Goal: Find contact information: Find contact information

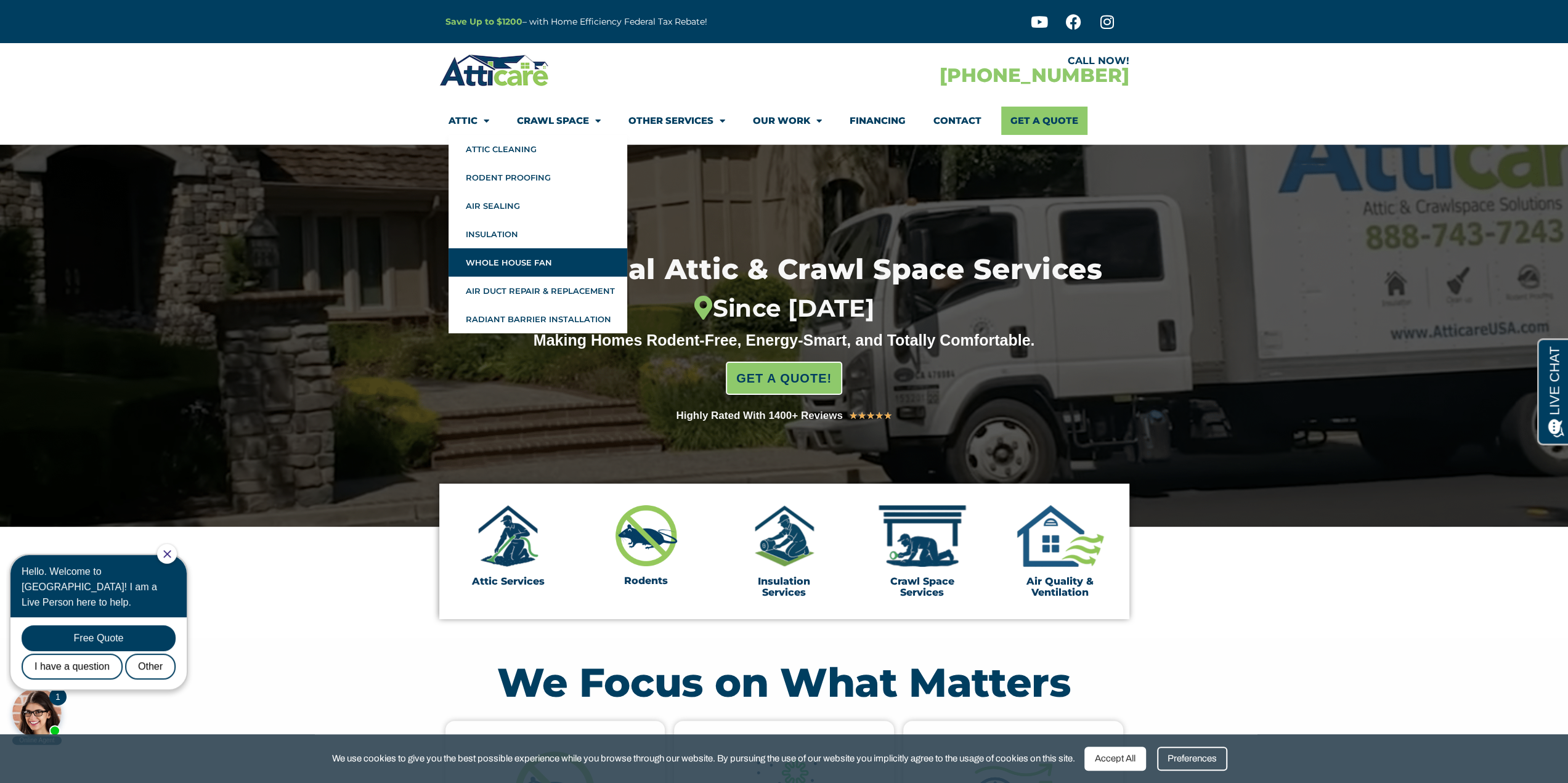
click at [509, 262] on link "Whole House Fan" at bounding box center [538, 262] width 179 height 28
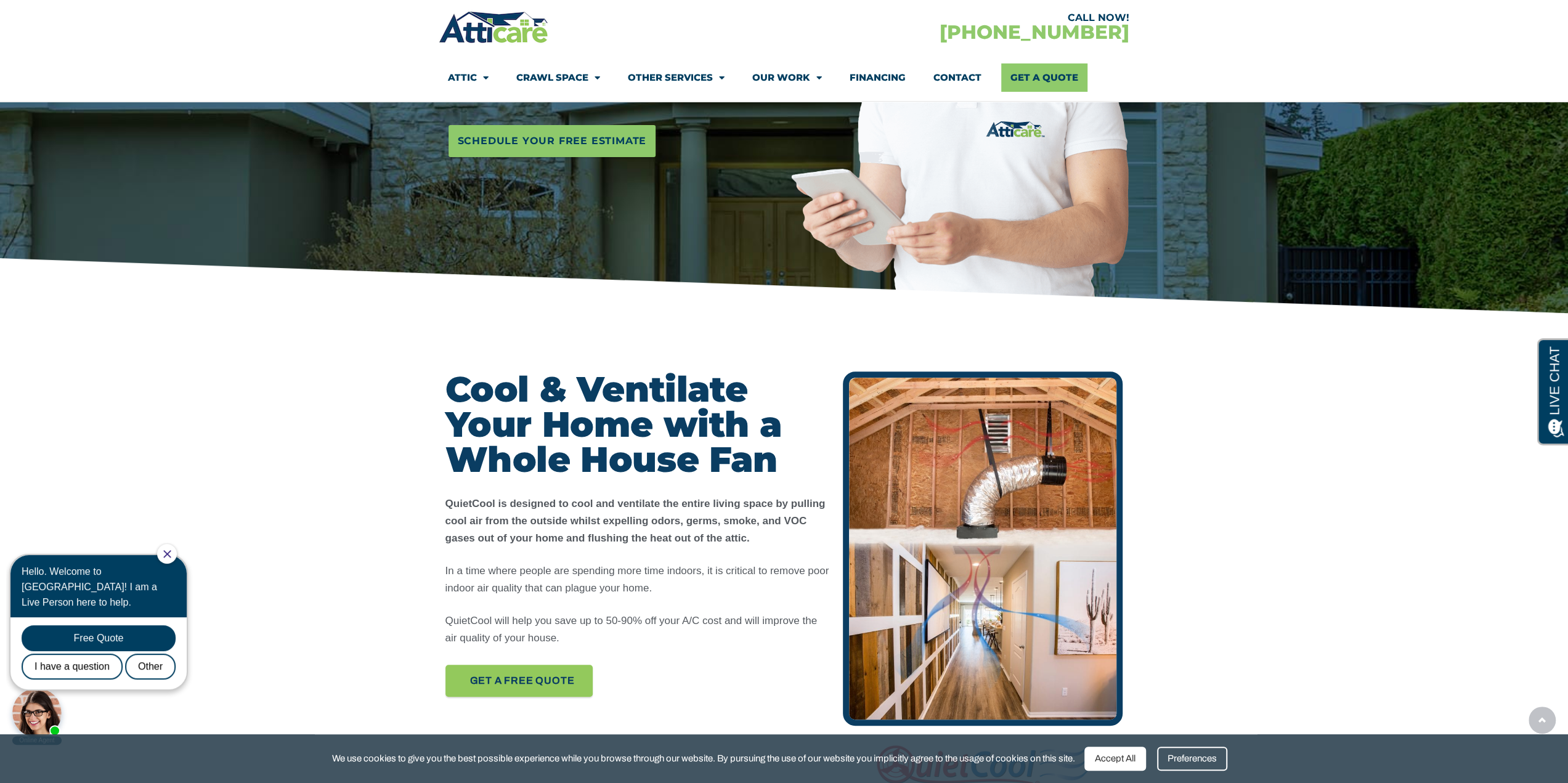
scroll to position [308, 0]
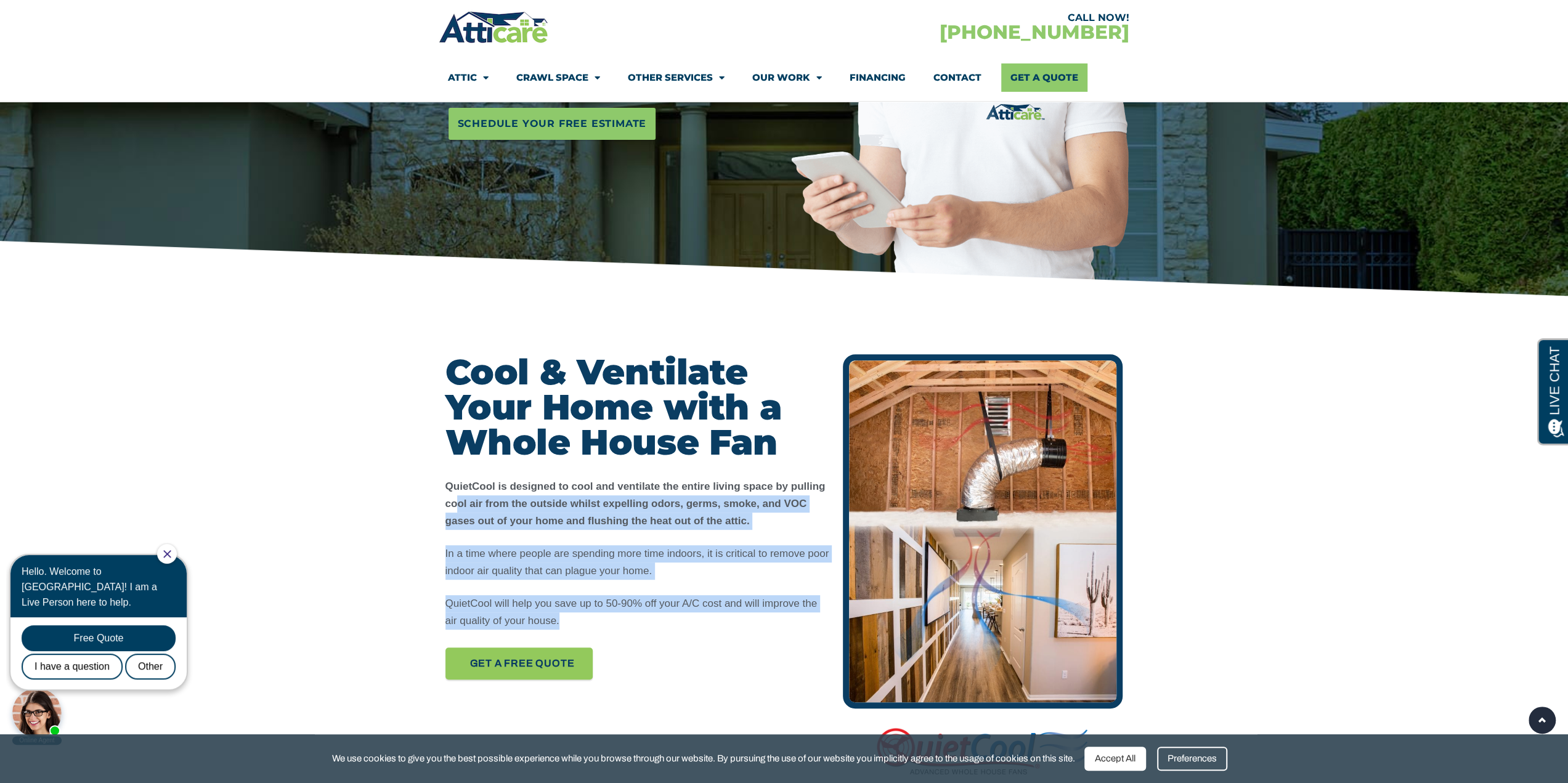
drag, startPoint x: 454, startPoint y: 501, endPoint x: 725, endPoint y: 635, distance: 302.3
click at [725, 635] on div "Cool & Ventilate Your Home with a Whole House Fan QuietCool is designed to cool…" at bounding box center [638, 569] width 398 height 442
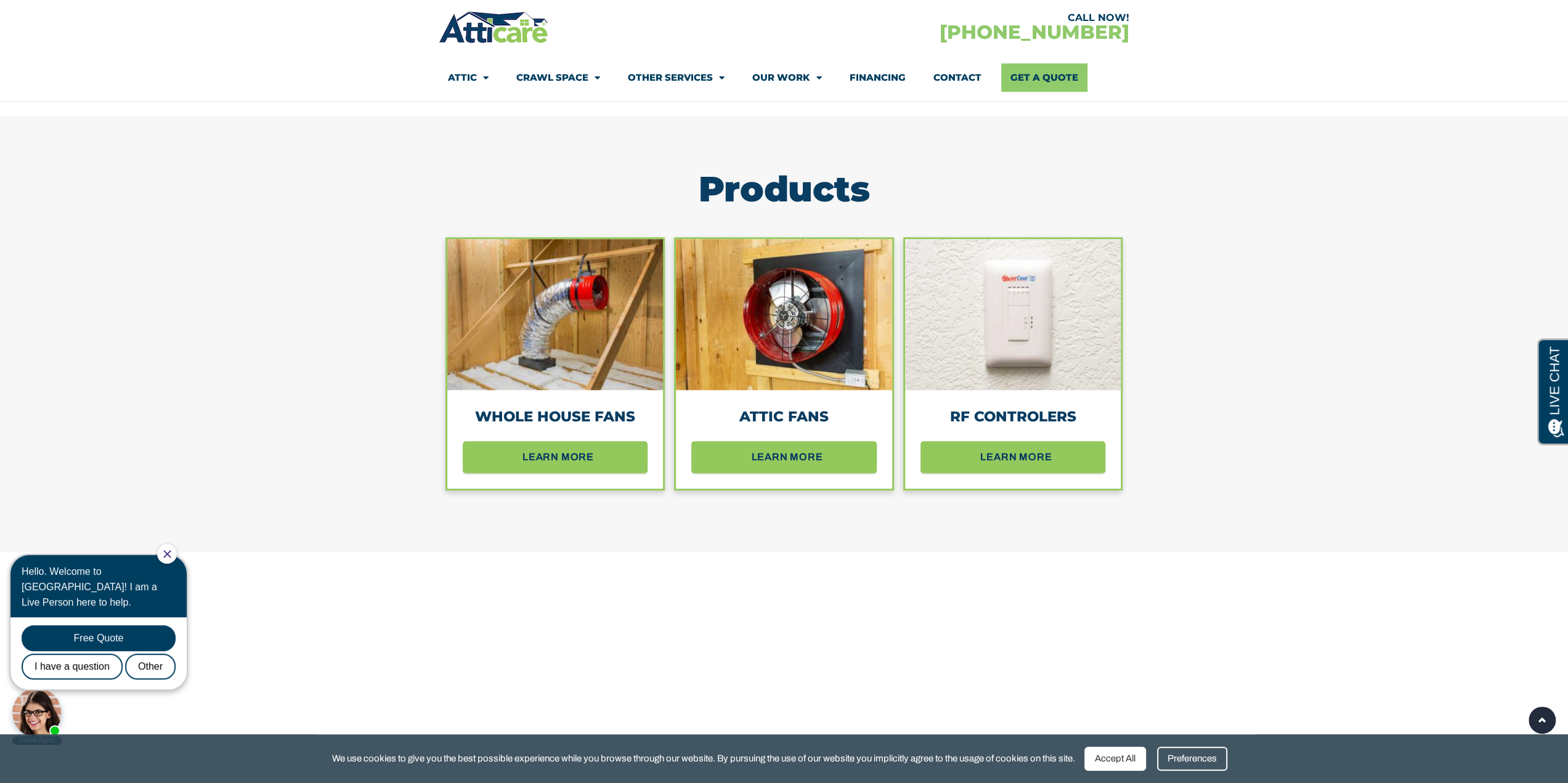
scroll to position [1047, 0]
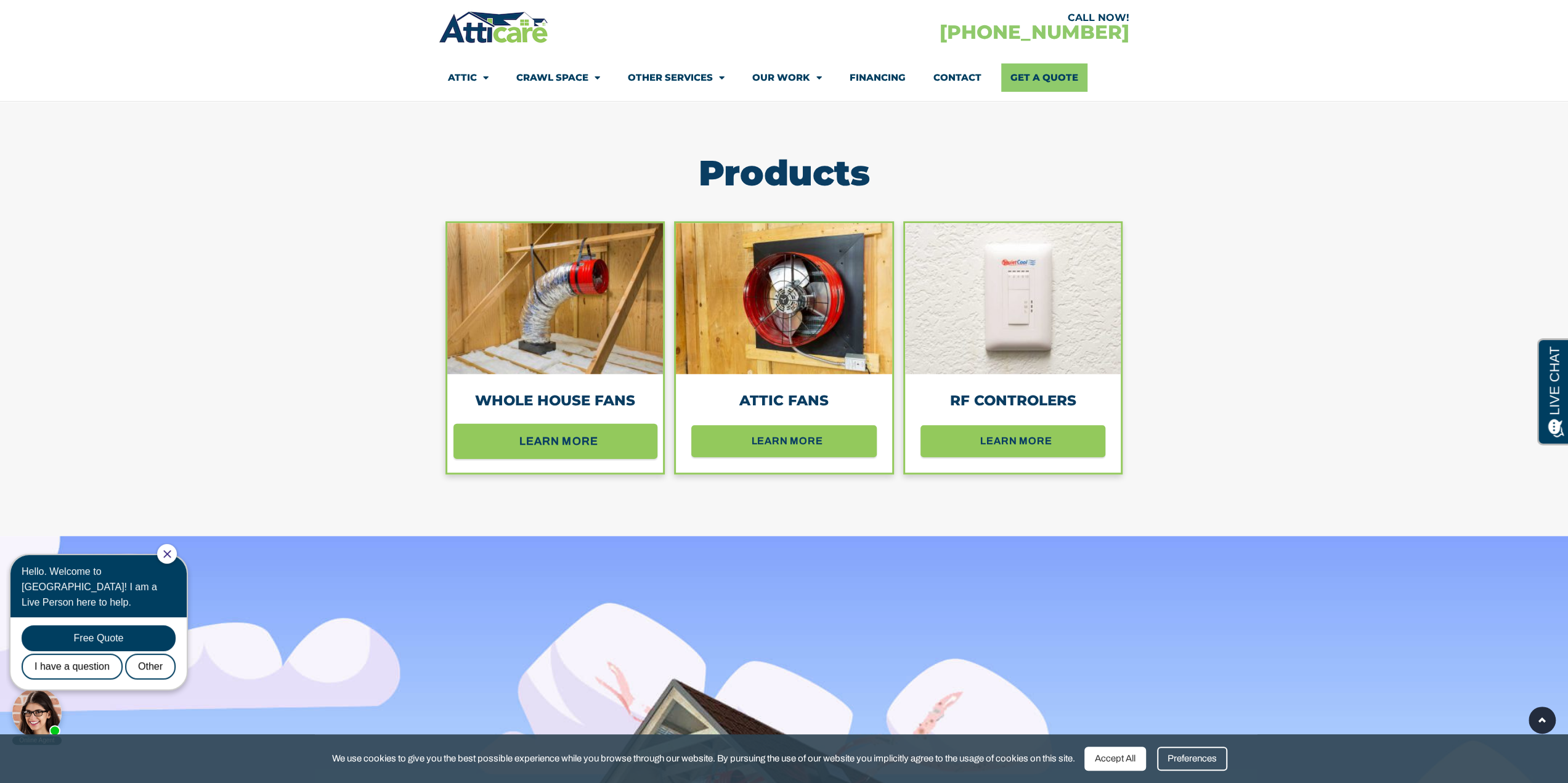
click at [602, 439] on span "learn more" at bounding box center [554, 441] width 163 height 22
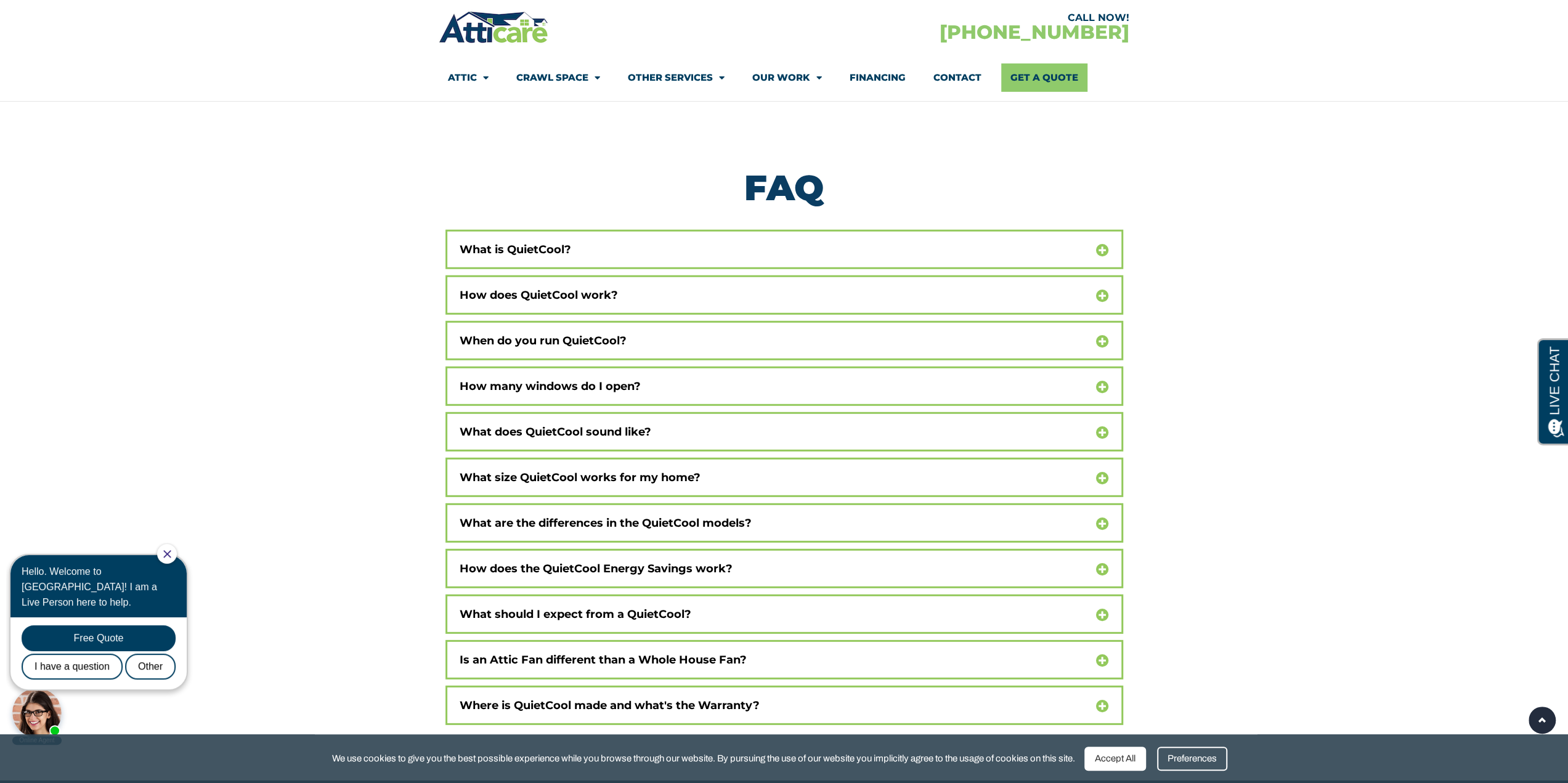
scroll to position [8002, 0]
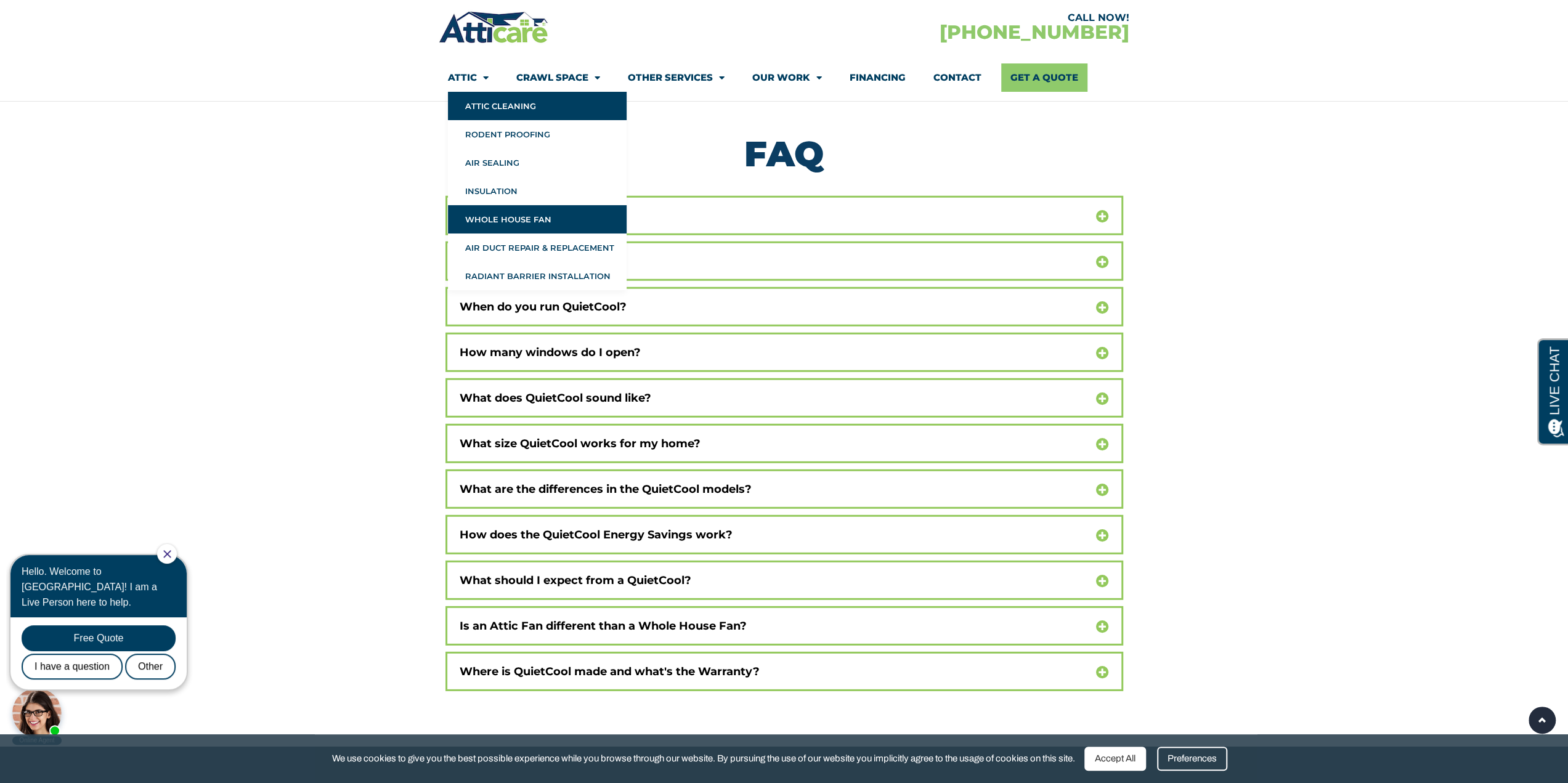
click at [490, 106] on link "Attic Cleaning" at bounding box center [537, 106] width 179 height 28
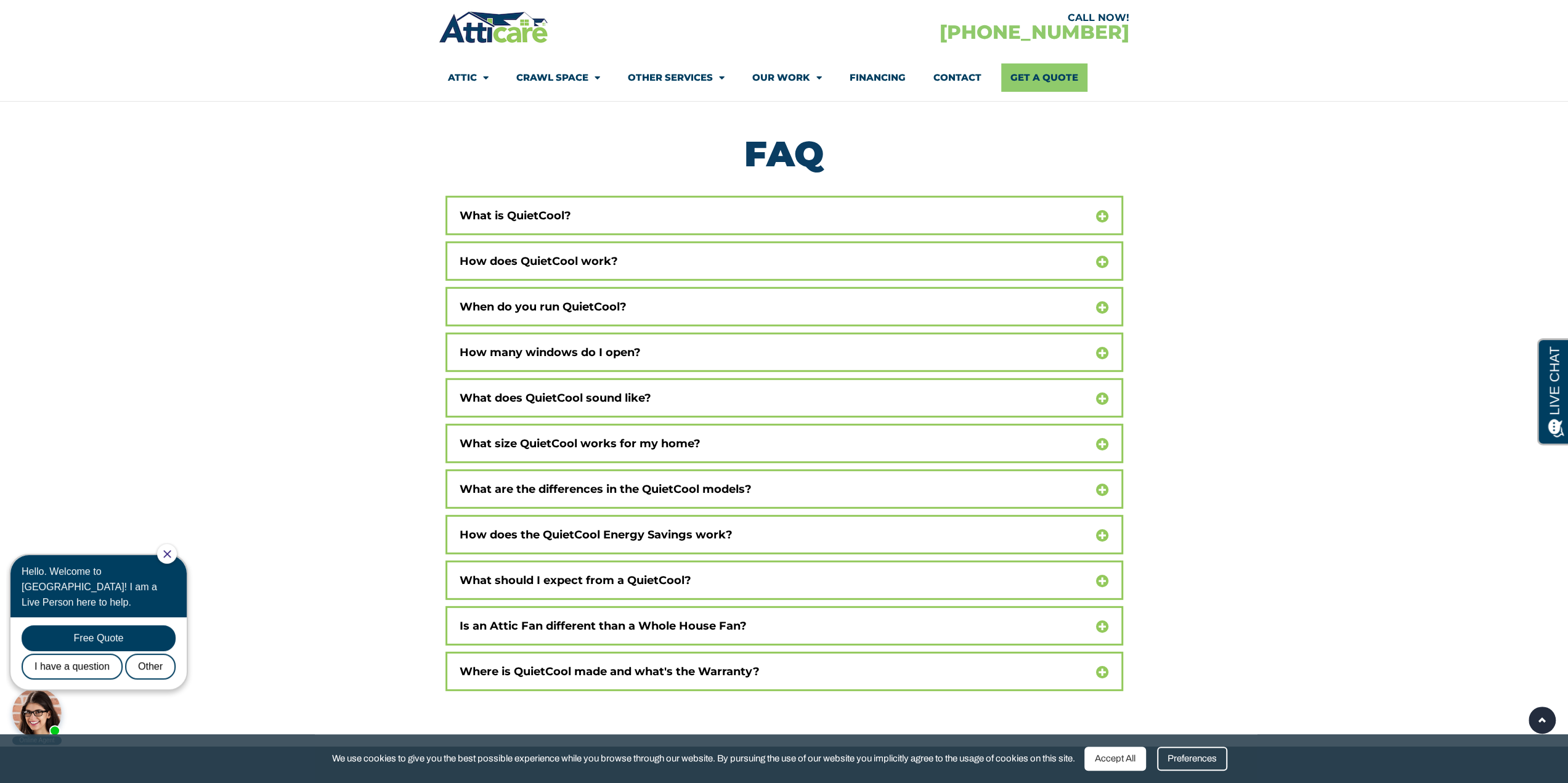
click at [950, 72] on link "Contact" at bounding box center [957, 77] width 48 height 28
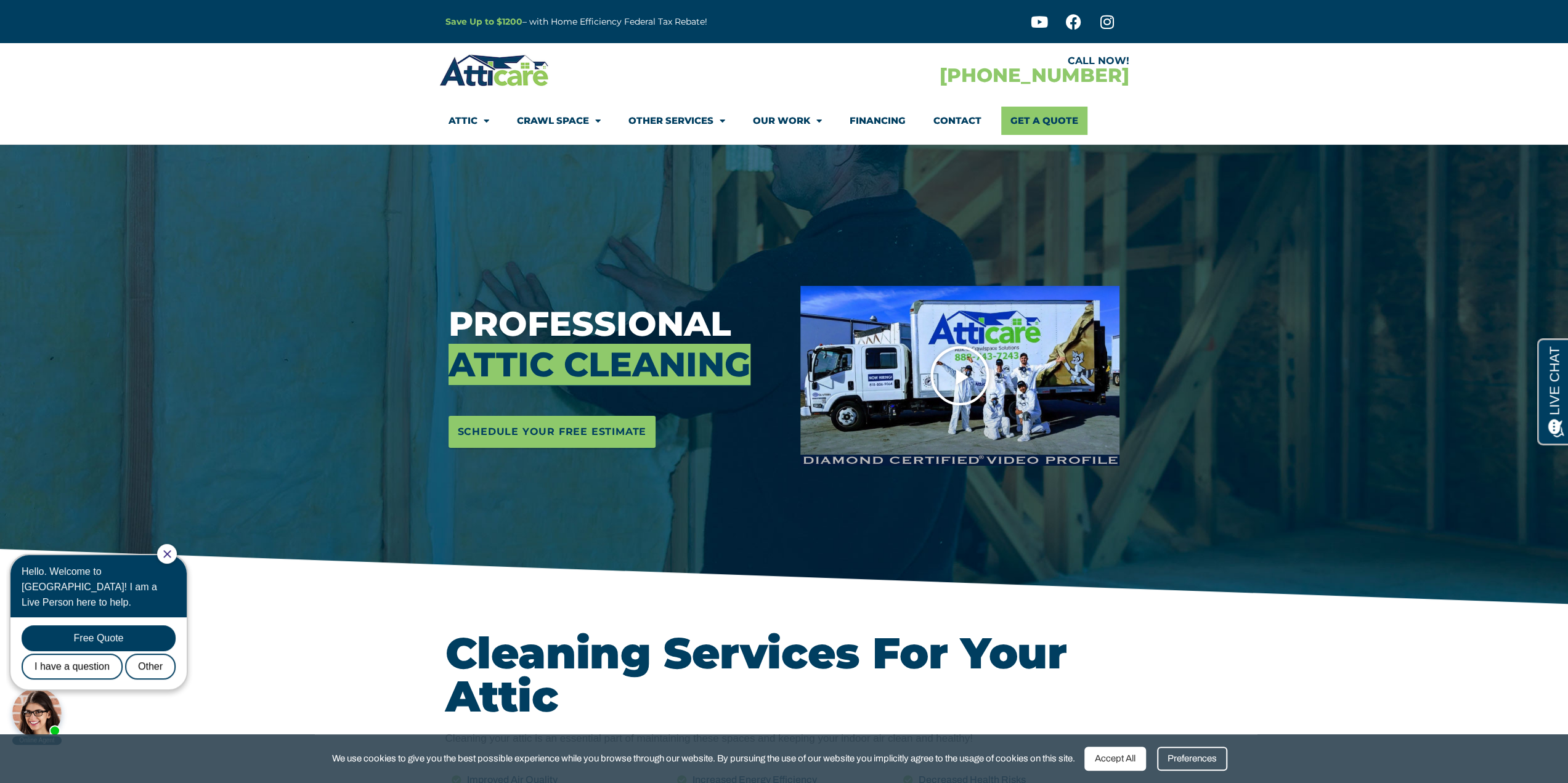
click at [966, 374] on icon "Play Video" at bounding box center [960, 376] width 62 height 62
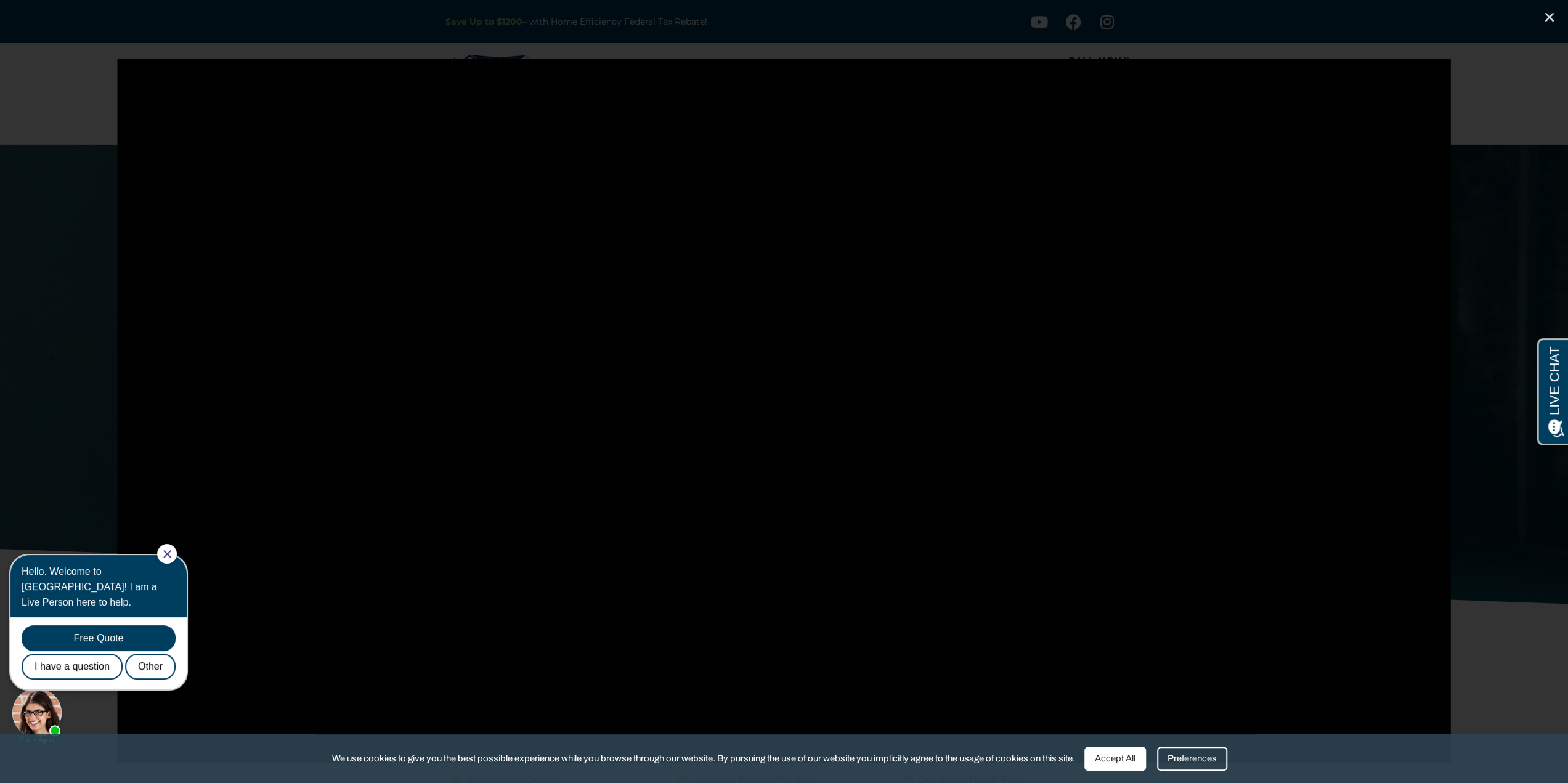
drag, startPoint x: 361, startPoint y: 46, endPoint x: 352, endPoint y: 51, distance: 10.3
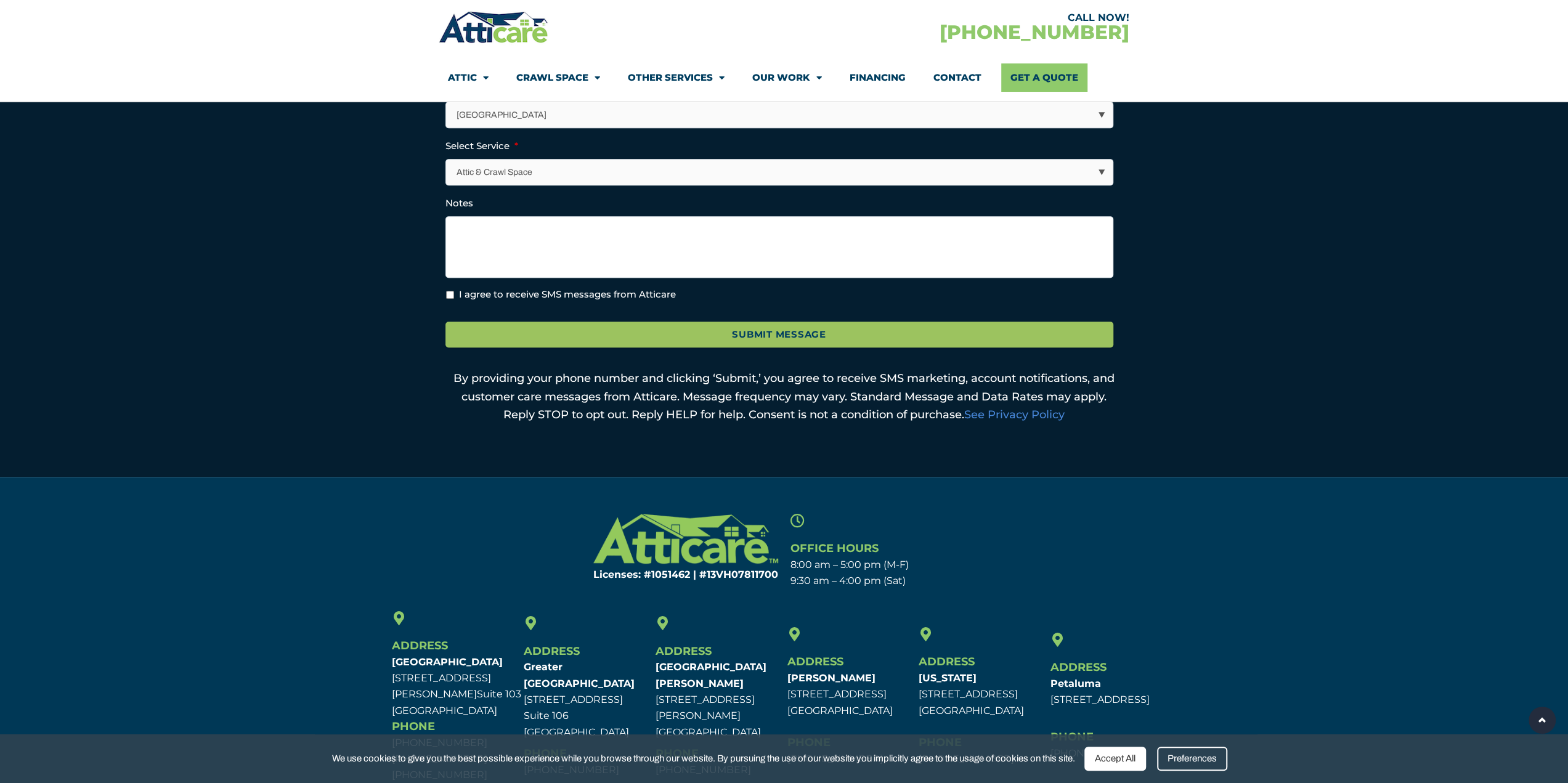
scroll to position [561, 0]
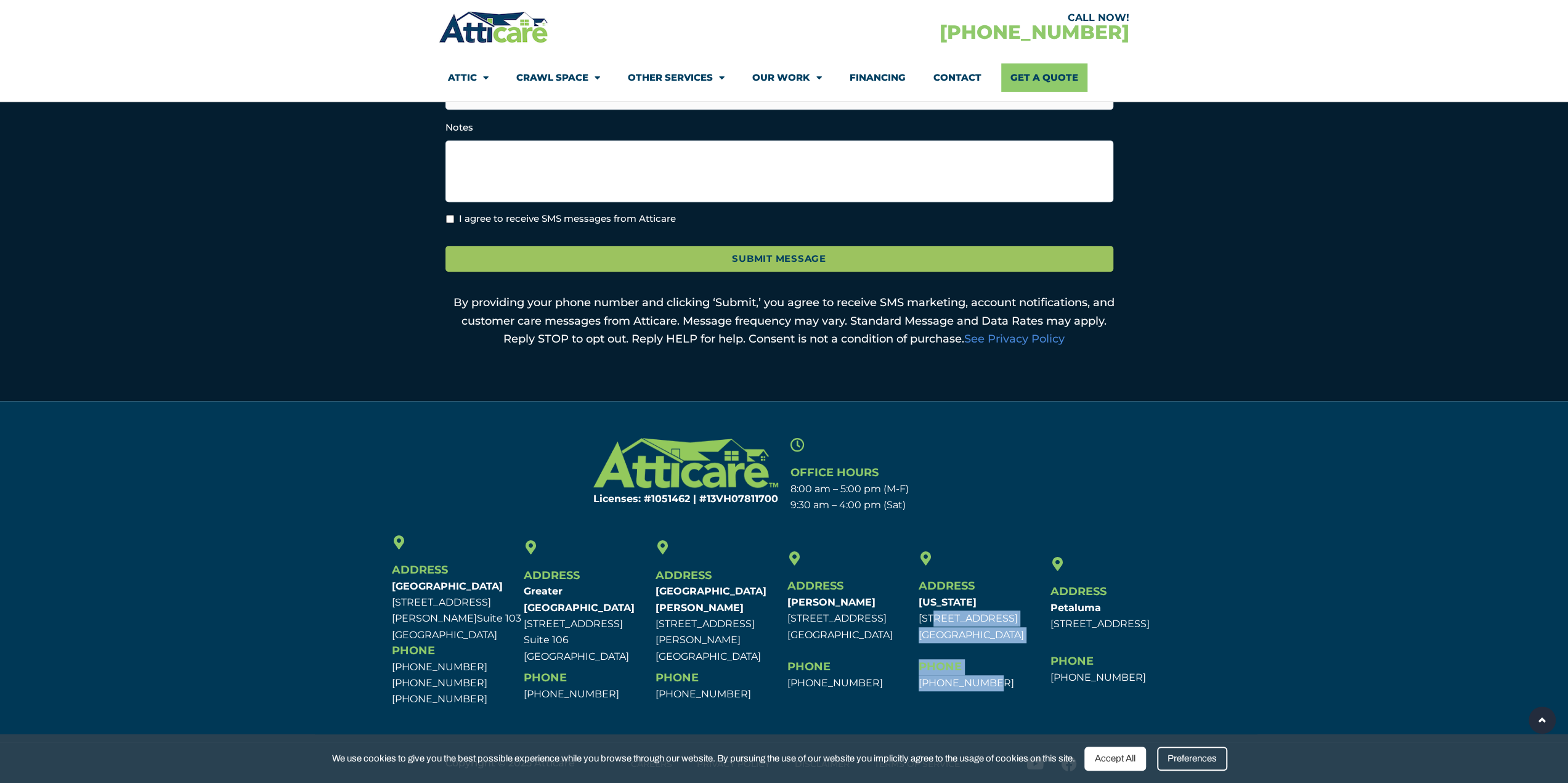
drag, startPoint x: 966, startPoint y: 618, endPoint x: 1018, endPoint y: 685, distance: 84.8
click at [1018, 685] on div "Address New Jersey 77 Paterson Ave. Wallington, NJ 07057 Phone 201-499-7441" at bounding box center [981, 622] width 132 height 179
click at [993, 623] on p "New Jersey 77 Paterson Ave. Wallington, NJ 07057" at bounding box center [981, 619] width 126 height 49
